Goal: Task Accomplishment & Management: Use online tool/utility

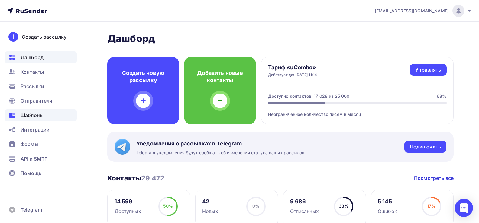
click at [31, 114] on span "Шаблоны" at bounding box center [32, 115] width 23 height 7
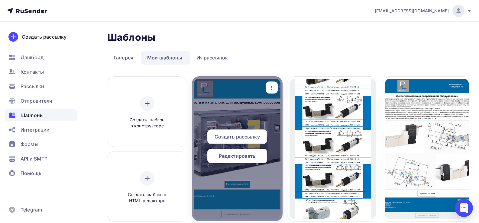
click at [248, 139] on span "Создать рассылку" at bounding box center [236, 136] width 45 height 7
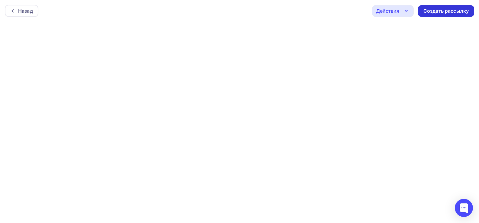
click at [445, 11] on div "Создать рассылку" at bounding box center [445, 11] width 45 height 7
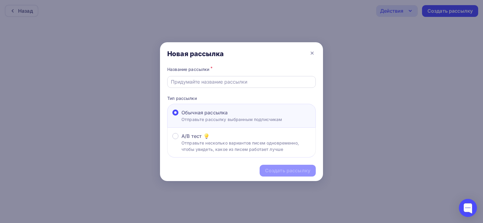
click at [191, 82] on input "text" at bounding box center [242, 81] width 142 height 7
drag, startPoint x: 229, startPoint y: 83, endPoint x: 124, endPoint y: 82, distance: 105.7
click at [124, 82] on div "Новая рассылка Название рассылки * Запчасти Atlas Copco Тип рассылки Обычная ра…" at bounding box center [241, 111] width 483 height 223
type input "Запчасти Atlas Copco"
click at [294, 169] on div "Создать рассылку" at bounding box center [287, 170] width 45 height 7
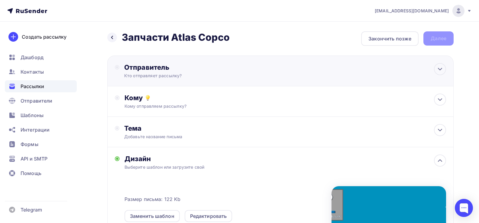
click at [144, 75] on div "Кто отправляет рассылку?" at bounding box center [183, 76] width 118 height 6
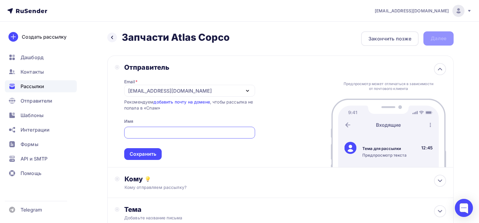
click at [160, 93] on div "[EMAIL_ADDRESS][DOMAIN_NAME]" at bounding box center [170, 90] width 84 height 7
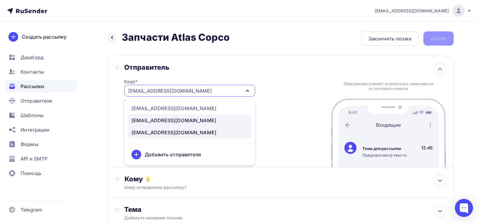
click at [155, 120] on div "[EMAIL_ADDRESS][DOMAIN_NAME]" at bounding box center [173, 120] width 85 height 7
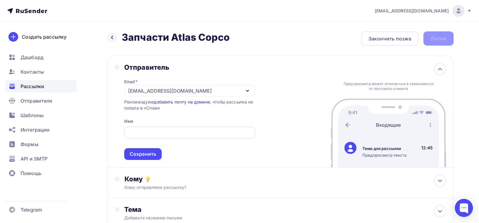
click at [145, 135] on input "text" at bounding box center [189, 132] width 124 height 7
type input "Pnevmolux"
click at [144, 154] on div "Сохранить" at bounding box center [143, 154] width 27 height 7
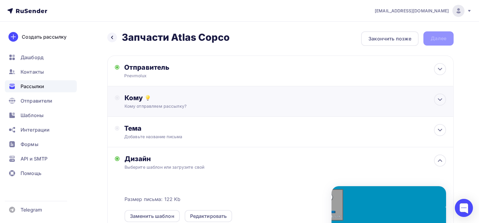
click at [145, 108] on div "Кому отправляем рассылку?" at bounding box center [268, 106] width 289 height 6
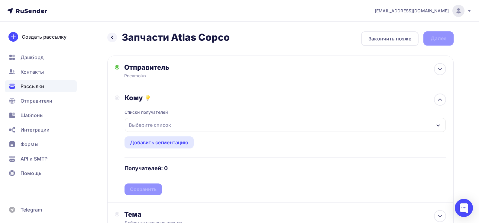
click at [146, 126] on div "Выберите список" at bounding box center [149, 125] width 47 height 11
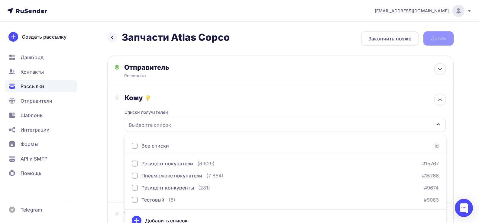
scroll to position [8, 0]
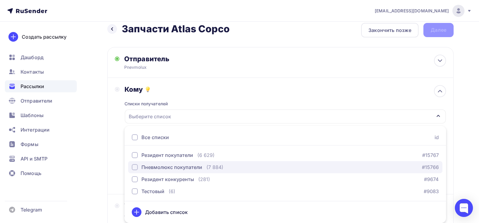
click at [162, 169] on div "Пневмолюкс покупатели" at bounding box center [171, 167] width 61 height 7
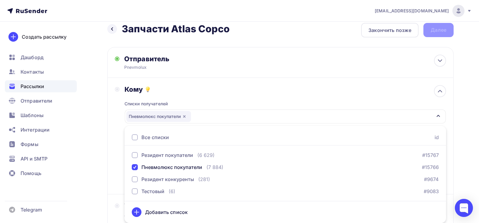
click at [223, 85] on div "Кому Списки получателей Пневмолюкс покупатели Все списки id Резидент покупатели…" at bounding box center [280, 136] width 346 height 117
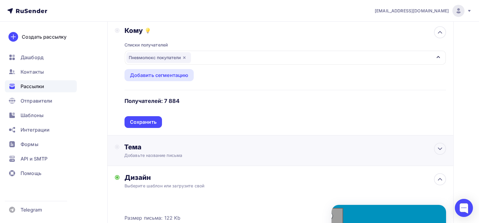
scroll to position [69, 0]
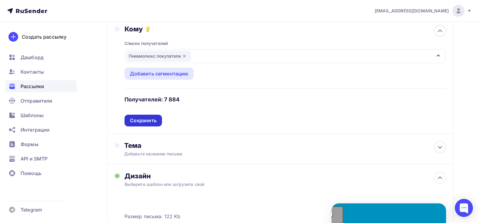
click at [151, 120] on div "Сохранить" at bounding box center [143, 120] width 27 height 7
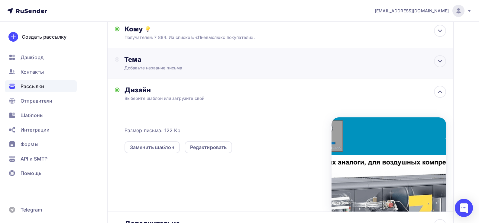
click at [155, 69] on div "Добавьте название письма" at bounding box center [177, 68] width 107 height 6
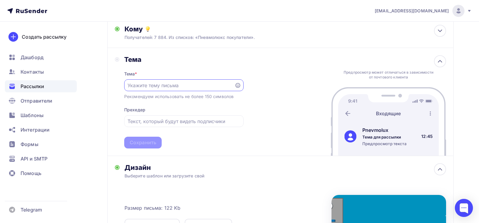
scroll to position [0, 0]
click at [158, 87] on input "text" at bounding box center [178, 85] width 103 height 7
type input "P"
click at [156, 119] on input "text" at bounding box center [183, 121] width 112 height 7
paste input "Запчасти Atlas Copco"
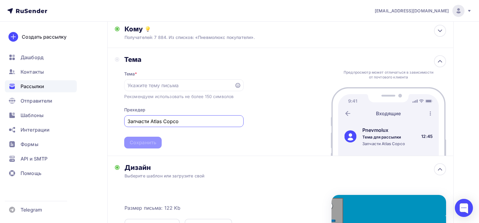
click at [135, 121] on input "Запчасти Atlas Copco" at bounding box center [183, 121] width 112 height 7
click at [167, 123] on input "Запасные части Atlas Copco" at bounding box center [183, 121] width 112 height 7
type input "Запасные части для Atlas Copco"
click at [148, 85] on input "text" at bounding box center [178, 85] width 103 height 7
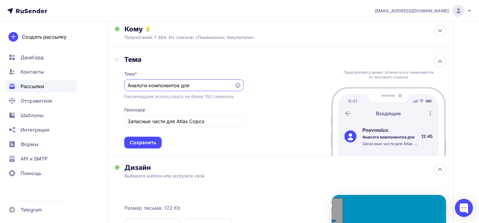
paste input "Запчасти Atlas Copco"
drag, startPoint x: 181, startPoint y: 87, endPoint x: 197, endPoint y: 87, distance: 16.0
click at [197, 87] on input "Аналоги компонентов для Запчасти Atlas Copco" at bounding box center [178, 85] width 103 height 7
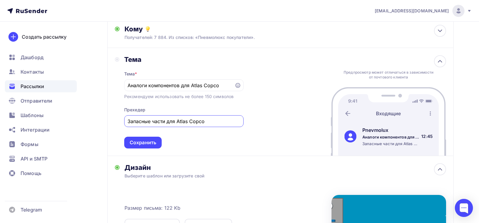
drag, startPoint x: 167, startPoint y: 122, endPoint x: 119, endPoint y: 116, distance: 48.3
click at [119, 116] on div "Тема Тема * Аналоги компонентов для Atlas Copco Рекомендуем использовать не бол…" at bounding box center [179, 101] width 129 height 93
click at [125, 85] on div "Аналоги компонентов для Atlas Copco" at bounding box center [183, 85] width 119 height 12
click at [129, 85] on input "Аналоги компонентов для Atlas Copco" at bounding box center [178, 85] width 103 height 7
paste input "Запасные части"
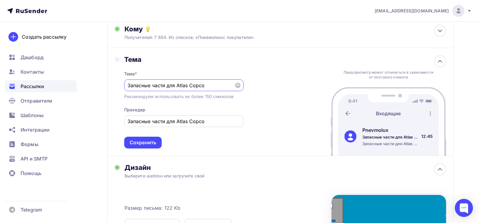
type input "Запасные части для Atlas Copco"
drag, startPoint x: 166, startPoint y: 121, endPoint x: 119, endPoint y: 123, distance: 47.1
click at [119, 123] on div "Тема Тема * Запасные части для Atlas Copco Рекомендуем использовать не более 15…" at bounding box center [179, 101] width 129 height 93
paste input "налоги компонентов"
type input "Аналоги компонентов для Atlas Copco"
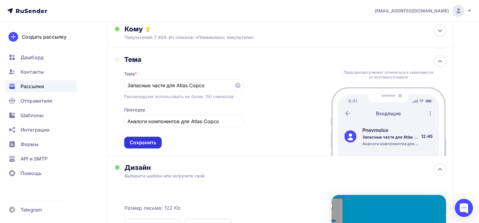
click at [141, 144] on div "Сохранить" at bounding box center [143, 142] width 27 height 7
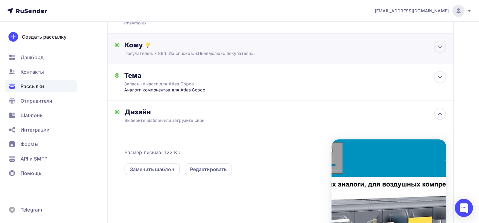
scroll to position [8, 0]
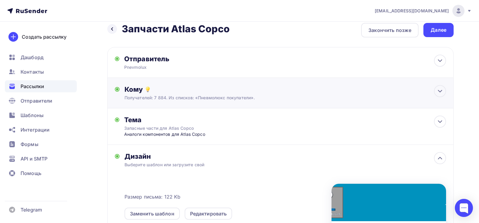
click at [162, 93] on div "Кому" at bounding box center [284, 89] width 321 height 8
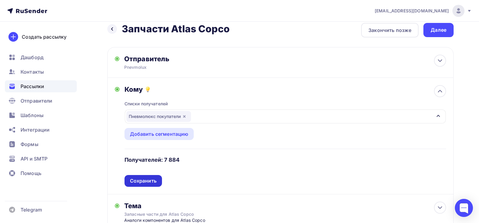
click at [149, 184] on div "Сохранить" at bounding box center [142, 181] width 37 height 12
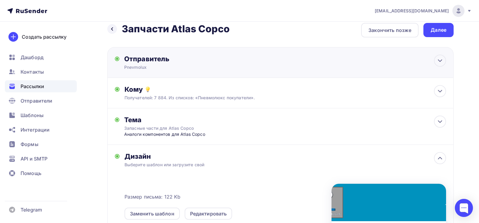
click at [146, 64] on div "Отправитель Pnevmolux Email * [EMAIL_ADDRESS][DOMAIN_NAME] [EMAIL_ADDRESS][DOMA…" at bounding box center [189, 63] width 131 height 16
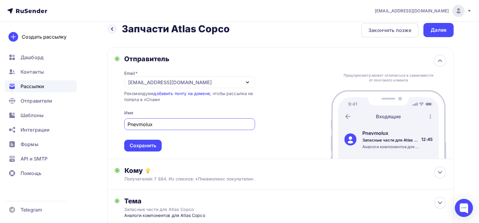
scroll to position [0, 0]
click at [142, 147] on div "Сохранить" at bounding box center [143, 145] width 27 height 7
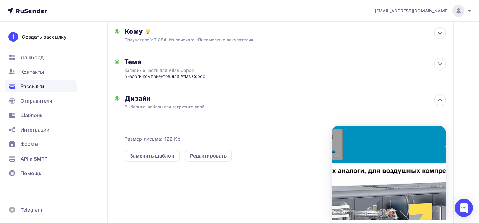
scroll to position [69, 0]
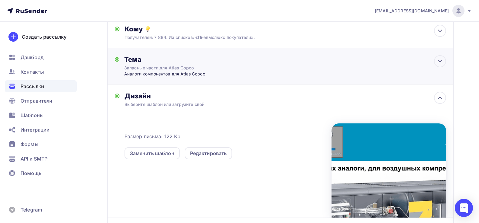
click at [148, 75] on div "Аналоги компонентов для Atlas Copco" at bounding box center [183, 74] width 119 height 6
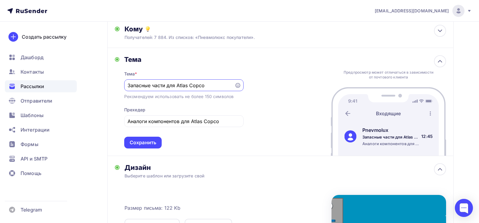
scroll to position [0, 0]
click at [147, 143] on div "Сохранить" at bounding box center [143, 142] width 27 height 7
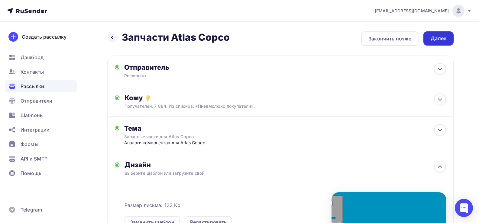
click at [445, 40] on div "Далее" at bounding box center [438, 38] width 16 height 7
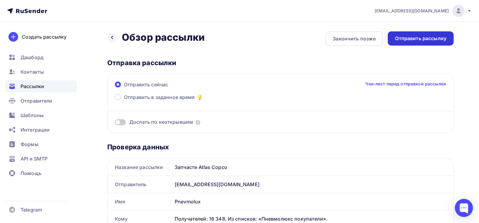
click at [421, 39] on div "Отправить рассылку" at bounding box center [420, 38] width 51 height 7
